Goal: Entertainment & Leisure: Consume media (video, audio)

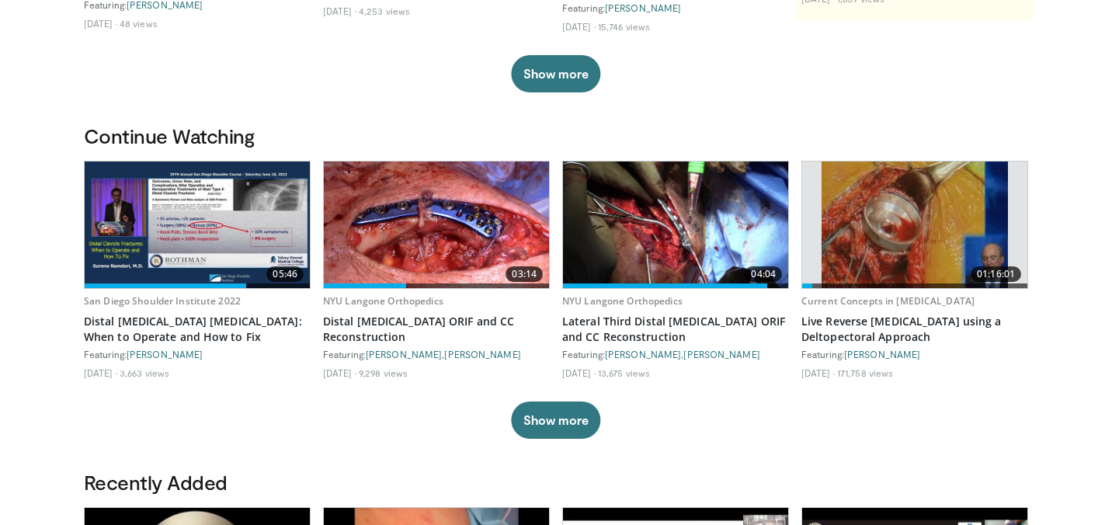
scroll to position [376, 0]
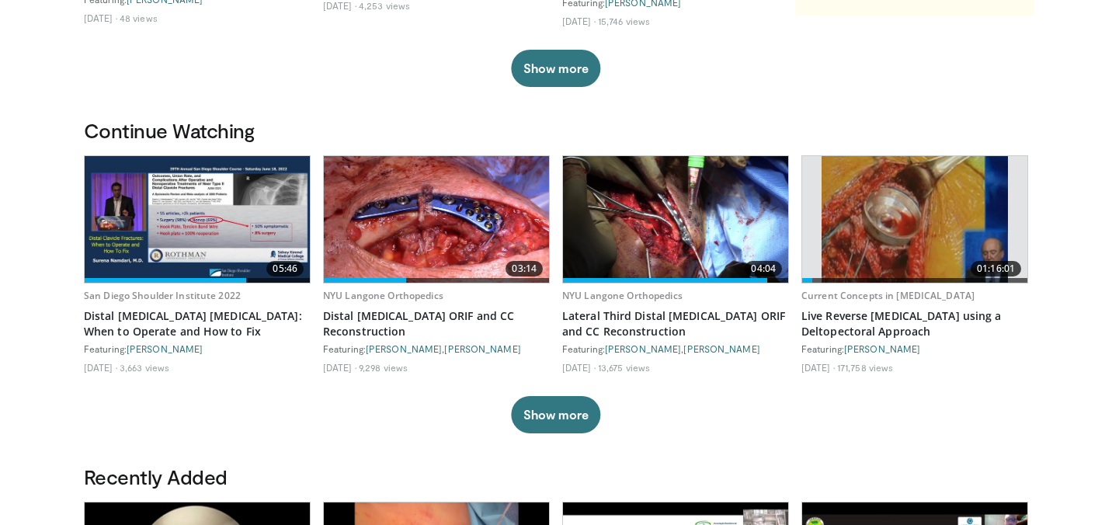
click at [193, 213] on img at bounding box center [197, 219] width 225 height 127
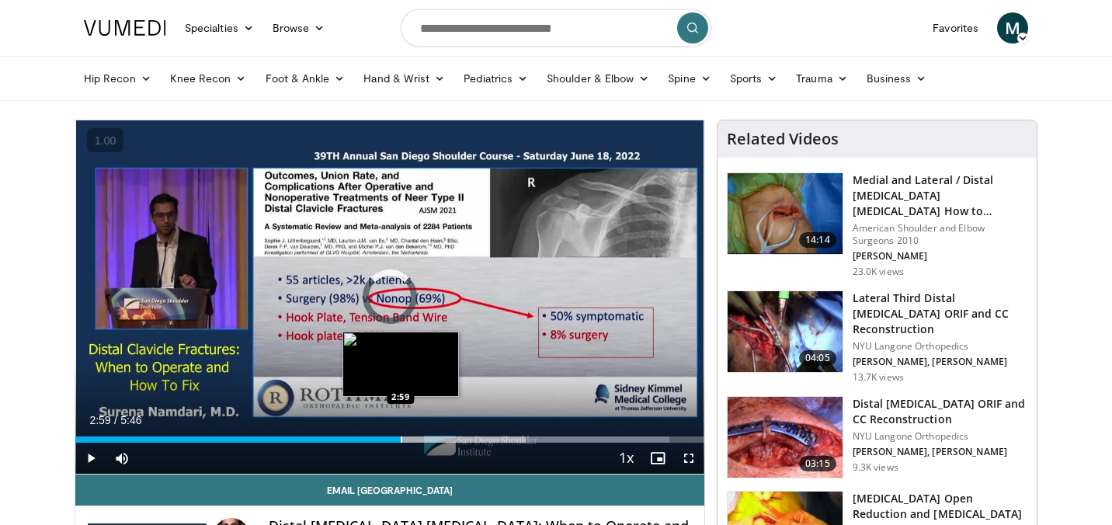
click at [401, 437] on div "Progress Bar" at bounding box center [402, 439] width 2 height 6
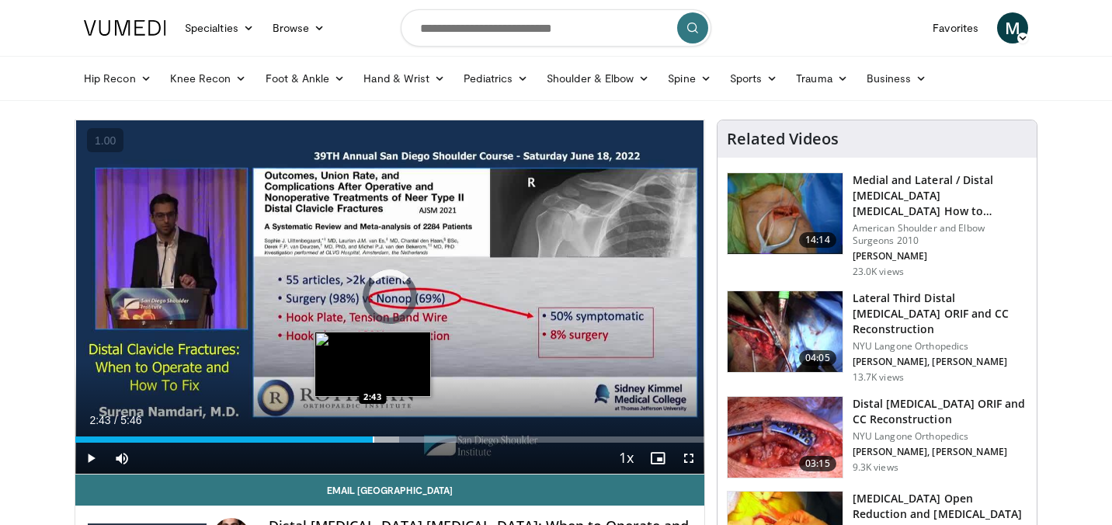
click at [373, 438] on div "Progress Bar" at bounding box center [374, 439] width 2 height 6
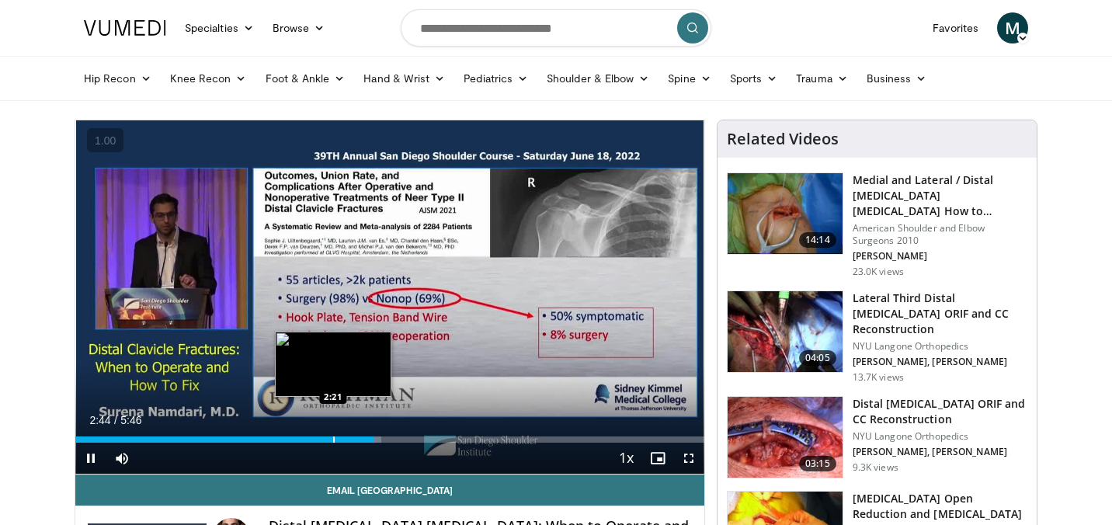
click at [333, 436] on div "Progress Bar" at bounding box center [334, 439] width 2 height 6
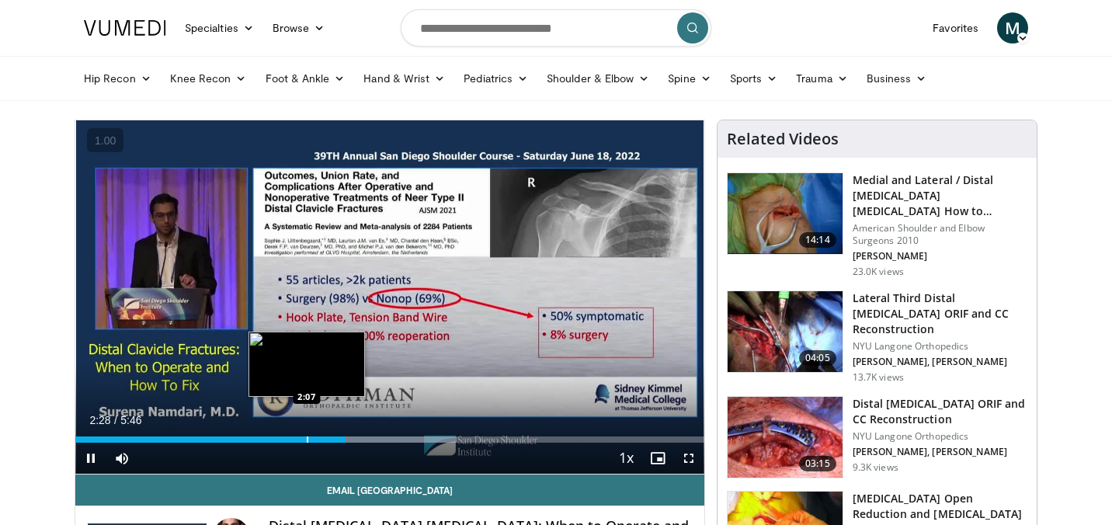
click at [308, 437] on div "Progress Bar" at bounding box center [308, 439] width 2 height 6
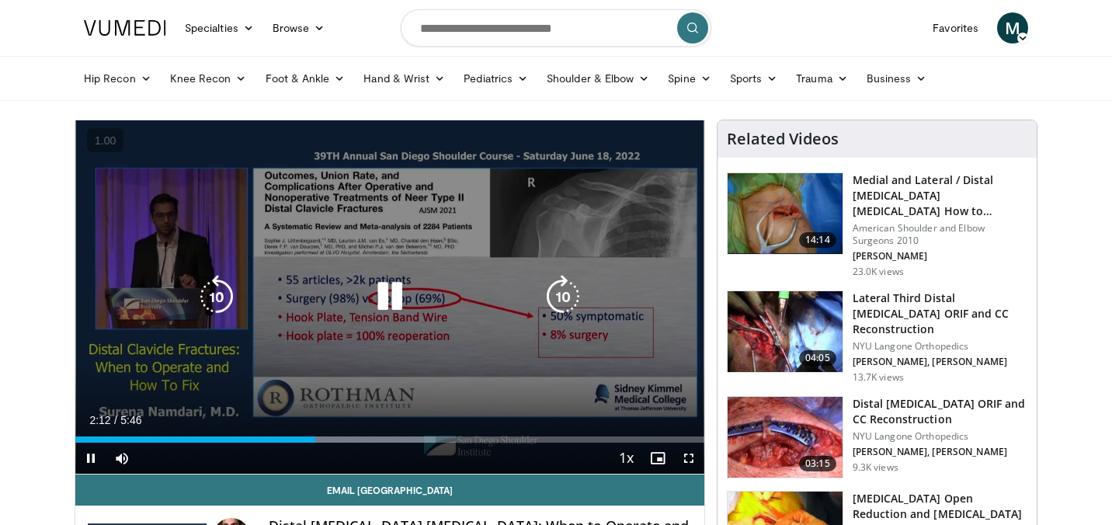
click at [299, 320] on div "10 seconds Tap to unmute" at bounding box center [389, 296] width 629 height 353
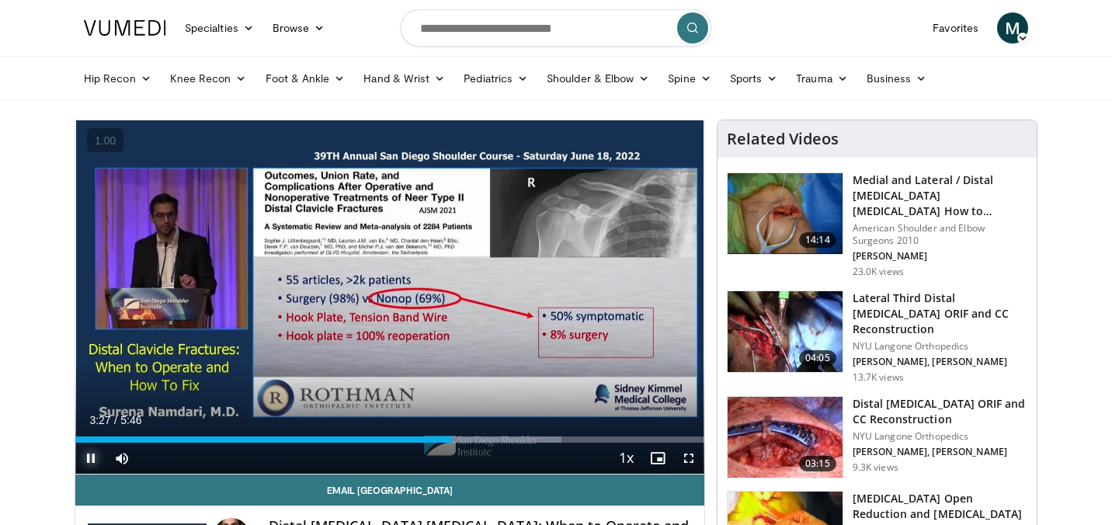
click at [89, 458] on span "Video Player" at bounding box center [90, 457] width 31 height 31
